Goal: Check status: Check status

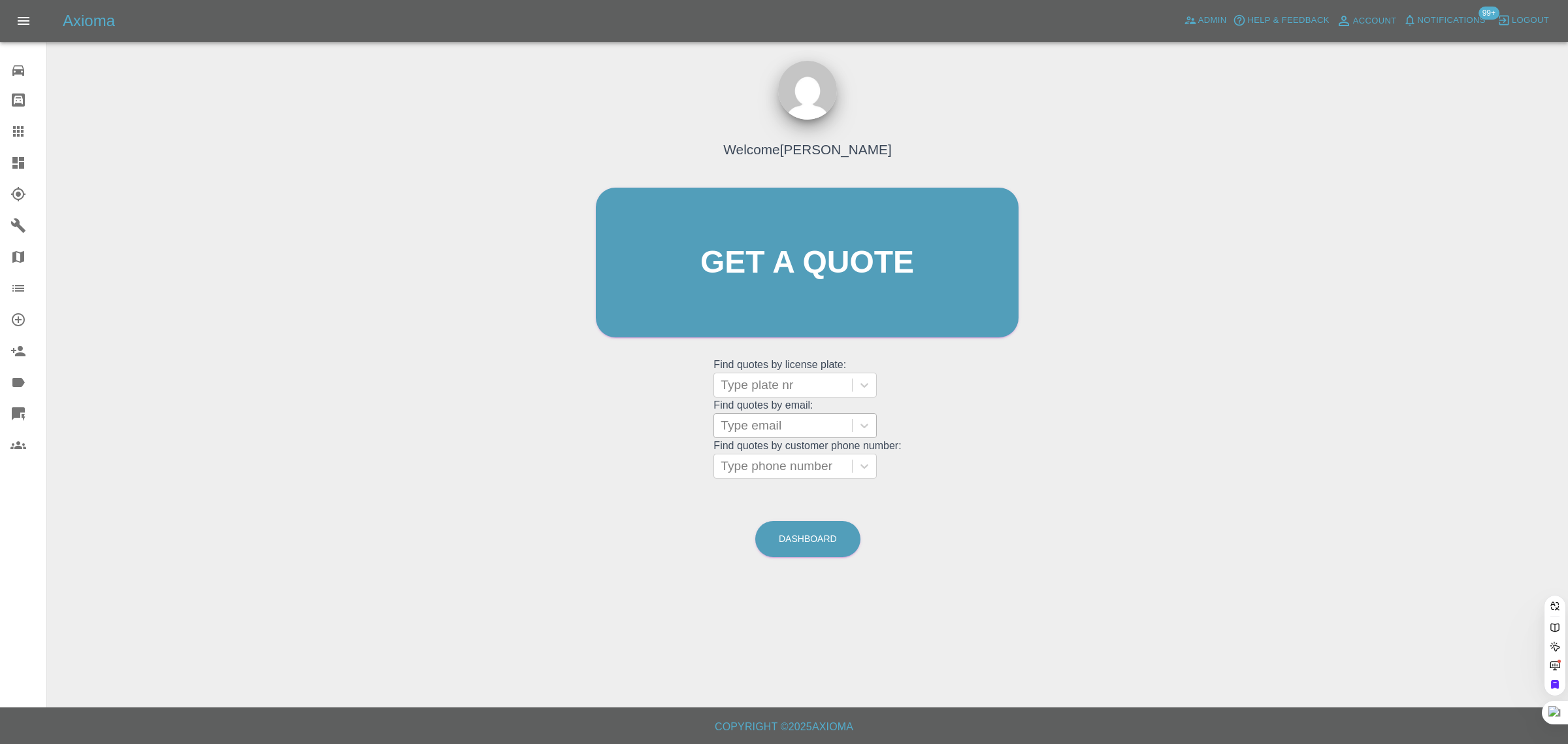
click at [765, 420] on div at bounding box center [783, 425] width 125 height 18
paste input "[EMAIL_ADDRESS][DOMAIN_NAME]"
type input "[EMAIL_ADDRESS][DOMAIN_NAME]"
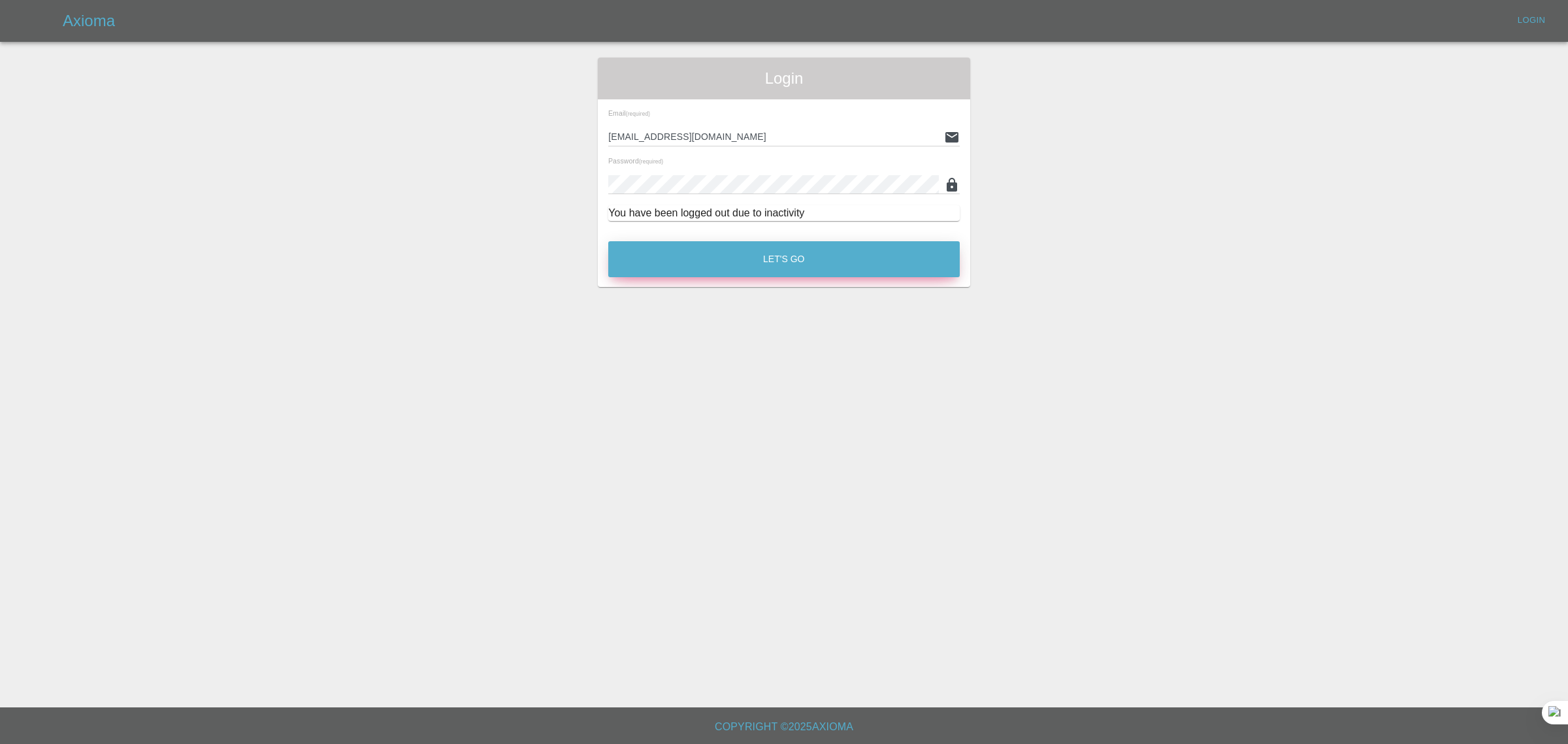
click at [746, 244] on button "Let's Go" at bounding box center [784, 259] width 351 height 36
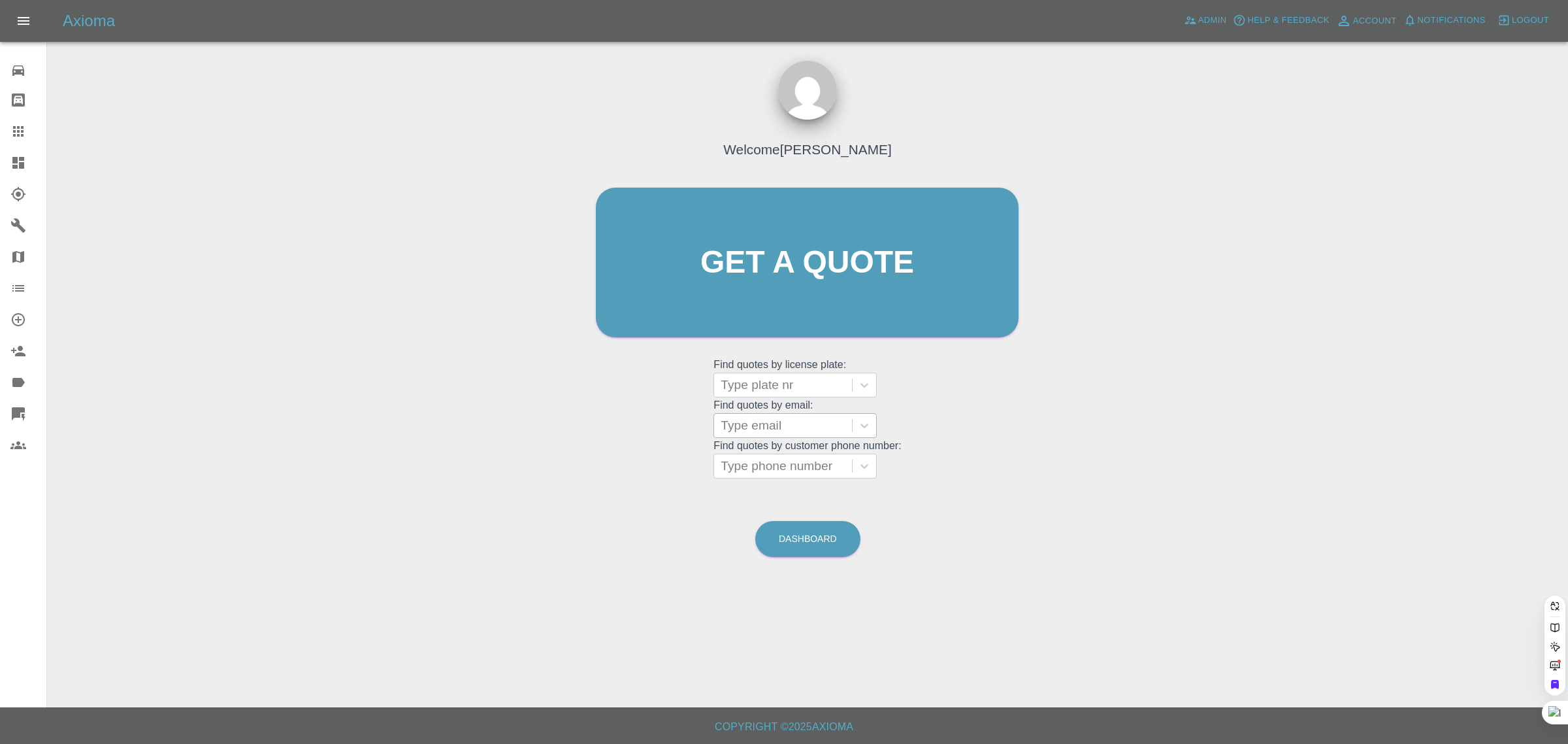
click at [750, 429] on div at bounding box center [783, 425] width 125 height 18
paste input "[EMAIL_ADDRESS][DOMAIN_NAME]"
type input "[EMAIL_ADDRESS][DOMAIN_NAME]"
click at [735, 462] on div "NC71 TEJ, Archived" at bounding box center [795, 459] width 163 height 26
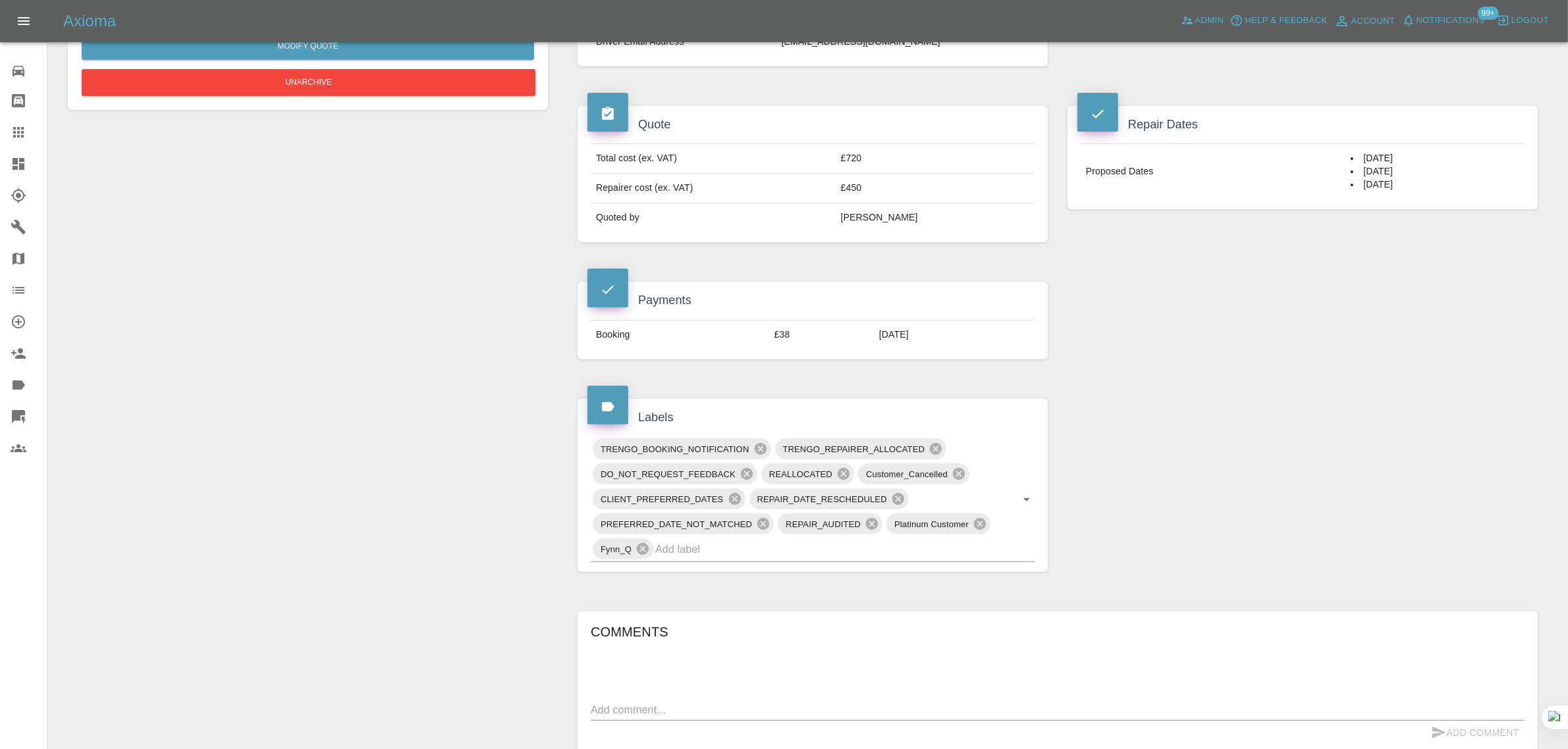
scroll to position [82, 0]
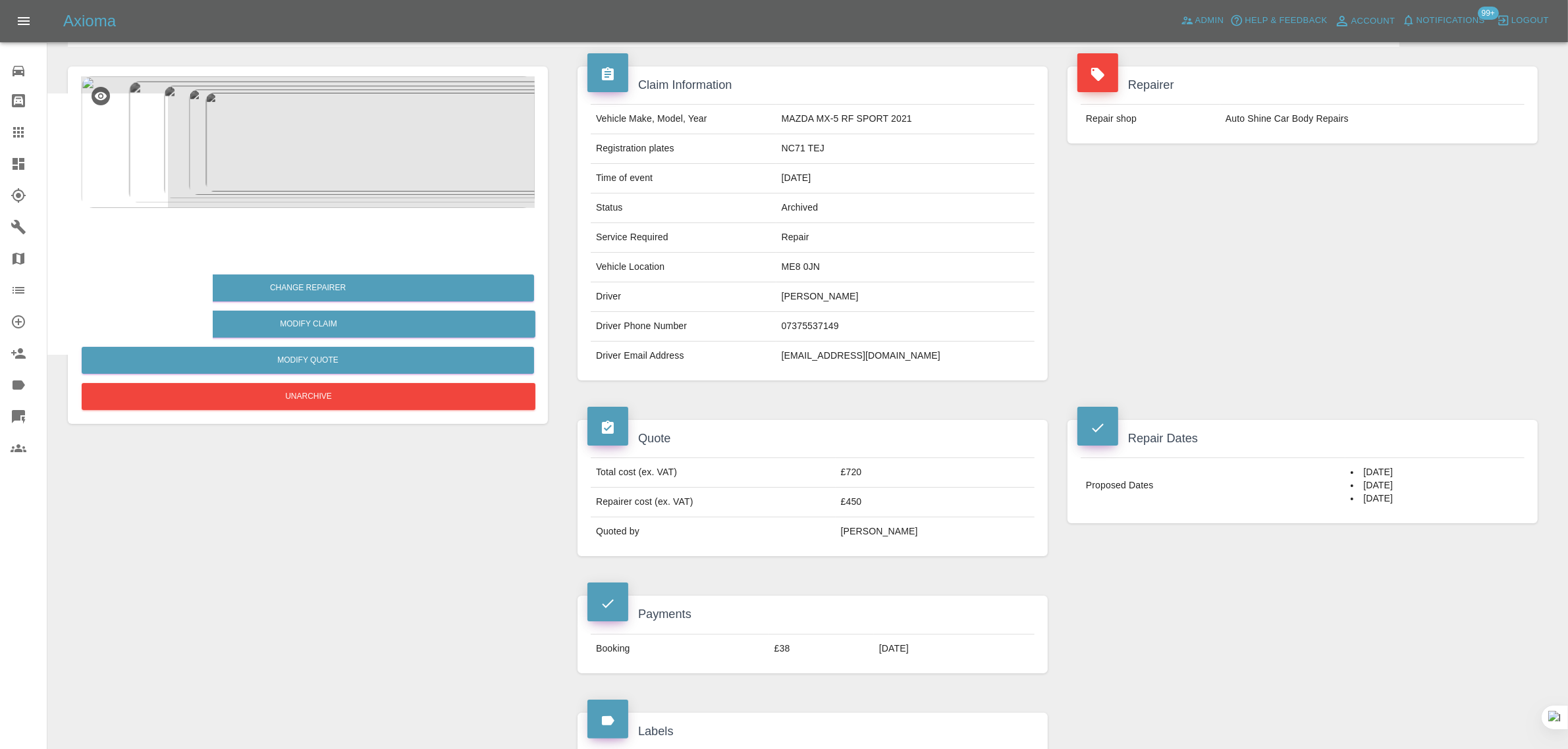
click at [27, 142] on link "Claims" at bounding box center [23, 132] width 47 height 32
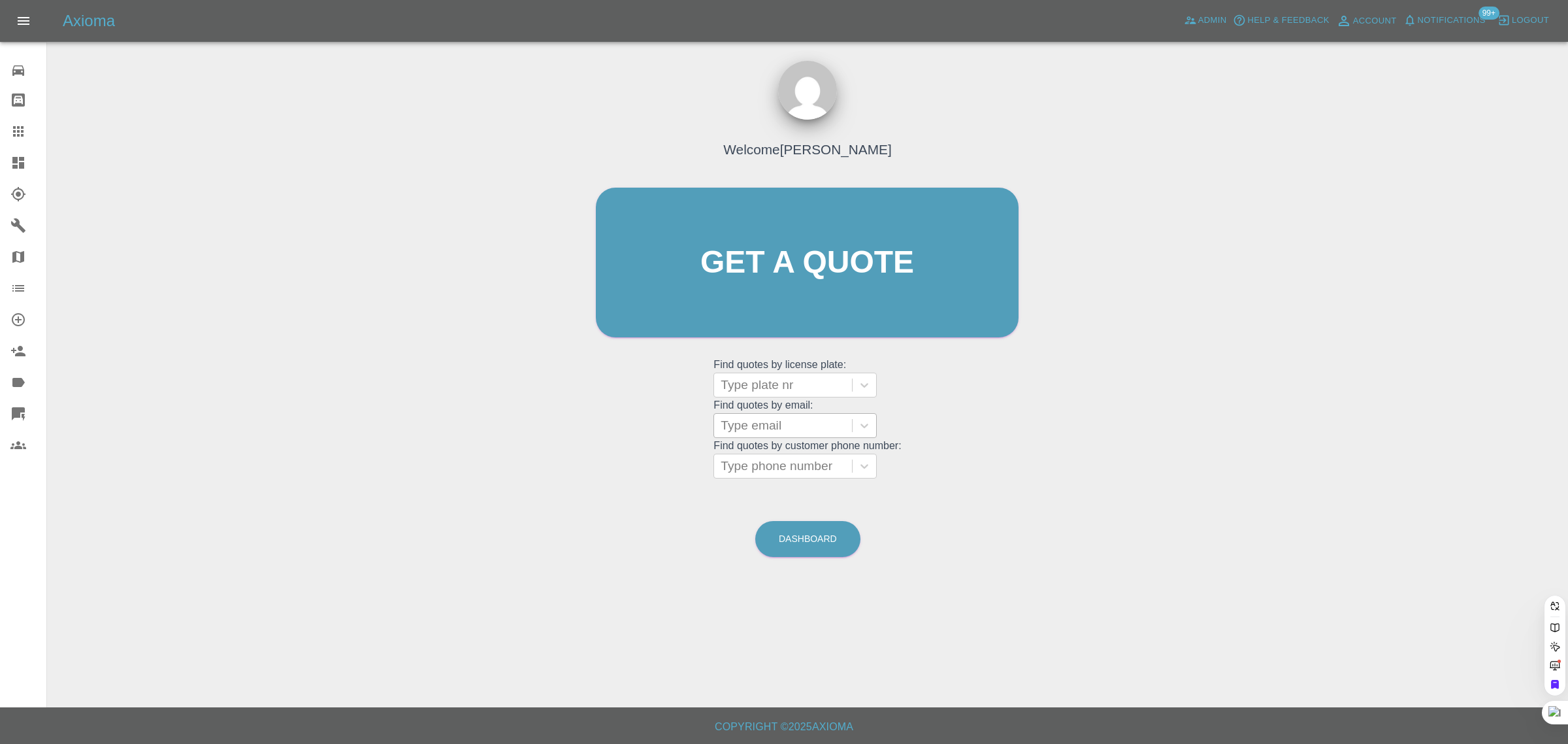
click at [789, 424] on div at bounding box center [783, 425] width 125 height 18
paste input "[EMAIL_ADDRESS][DOMAIN_NAME]"
type input "[EMAIL_ADDRESS][DOMAIN_NAME]"
click at [782, 449] on div "MD73GLY, Awaiting Repair" at bounding box center [795, 467] width 163 height 42
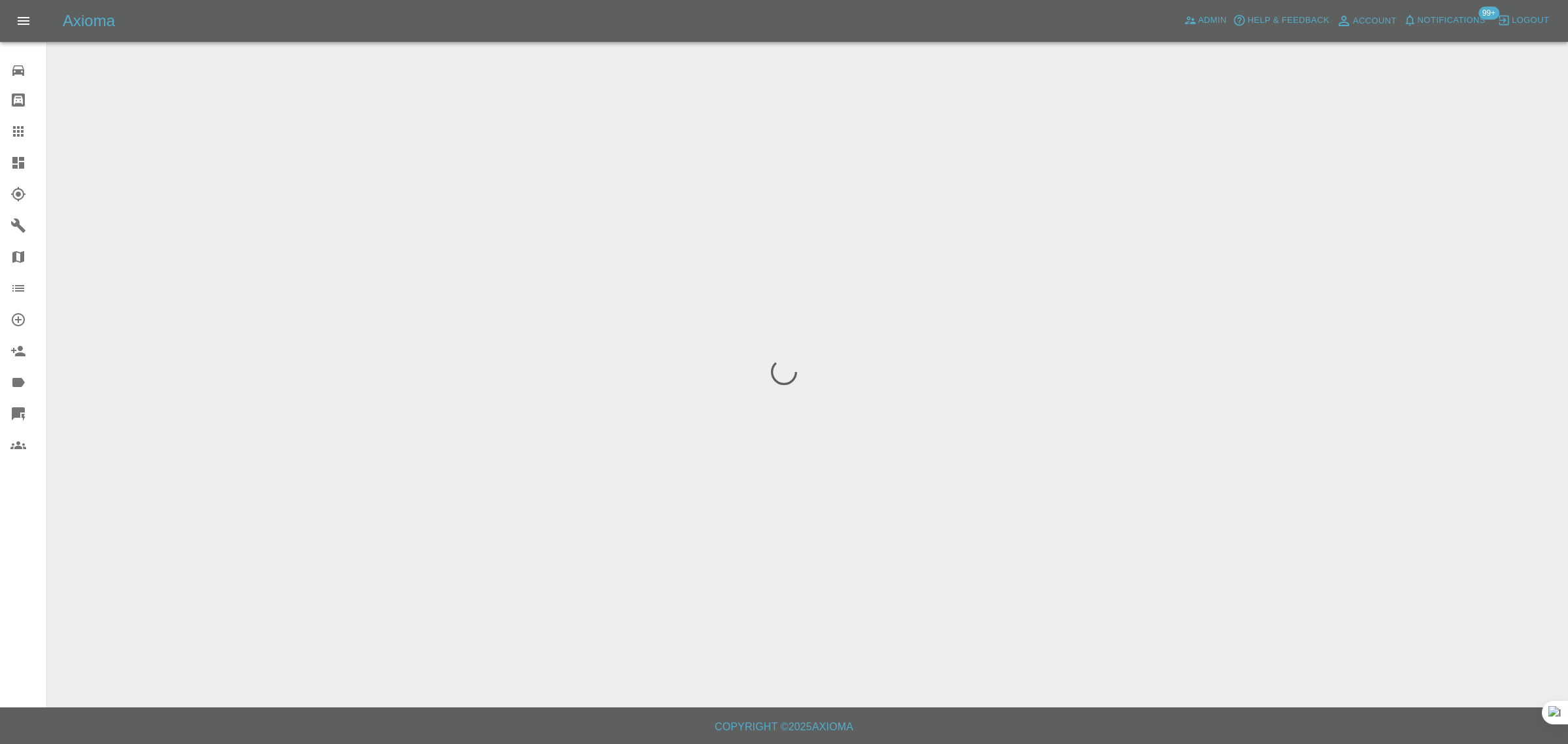
click at [34, 551] on div "0 Repair home Bodyshop home Claims Dashboard Explorer Garages Map Organization …" at bounding box center [23, 372] width 47 height 744
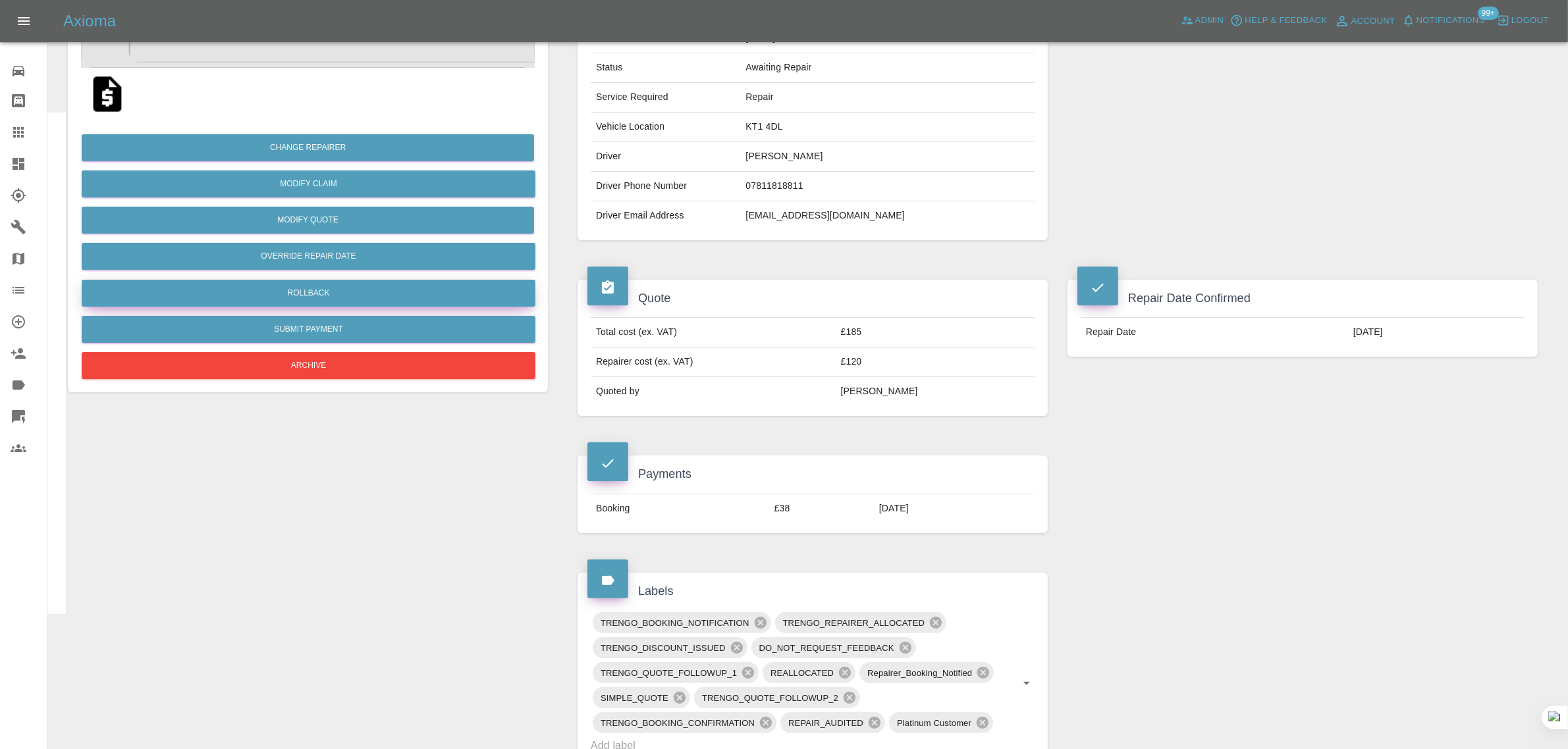
scroll to position [247, 0]
